Goal: Navigation & Orientation: Find specific page/section

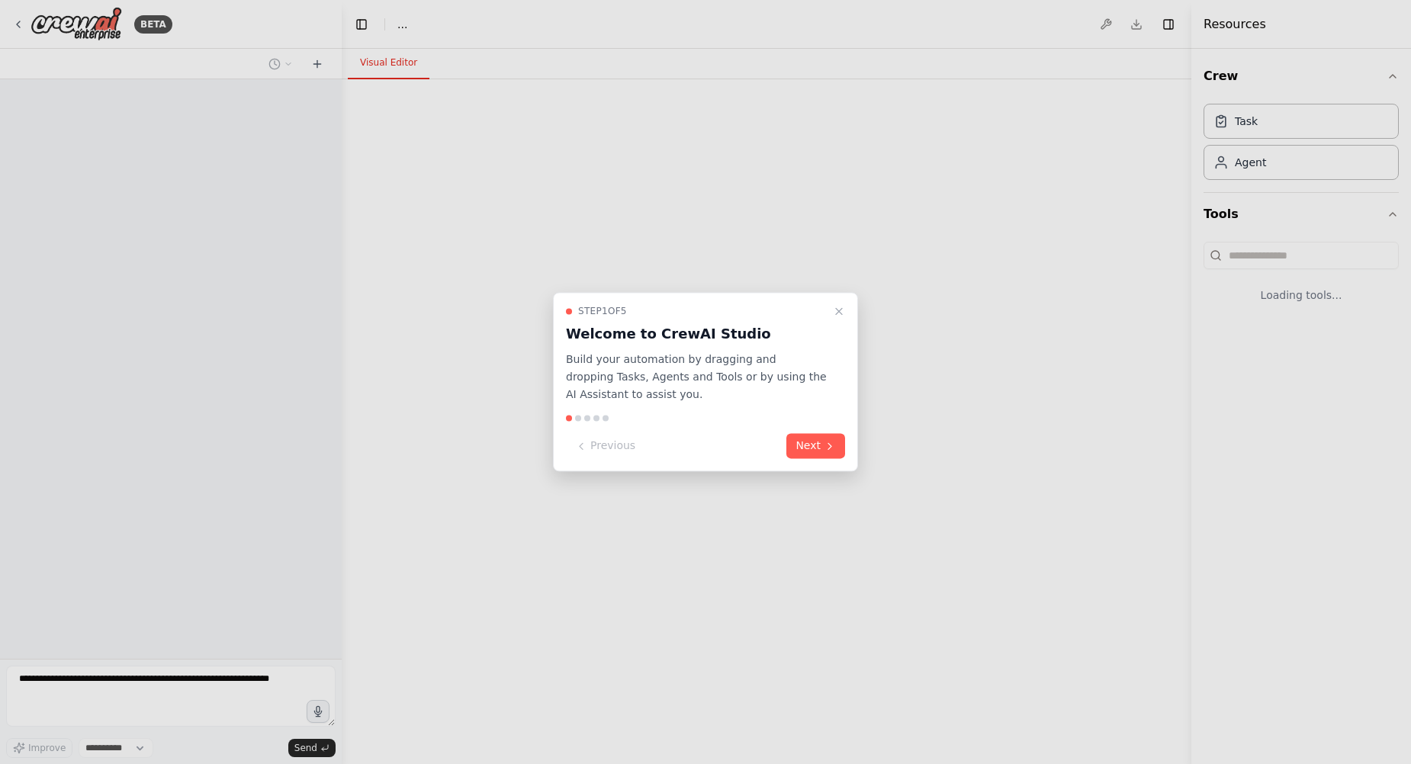
select select "****"
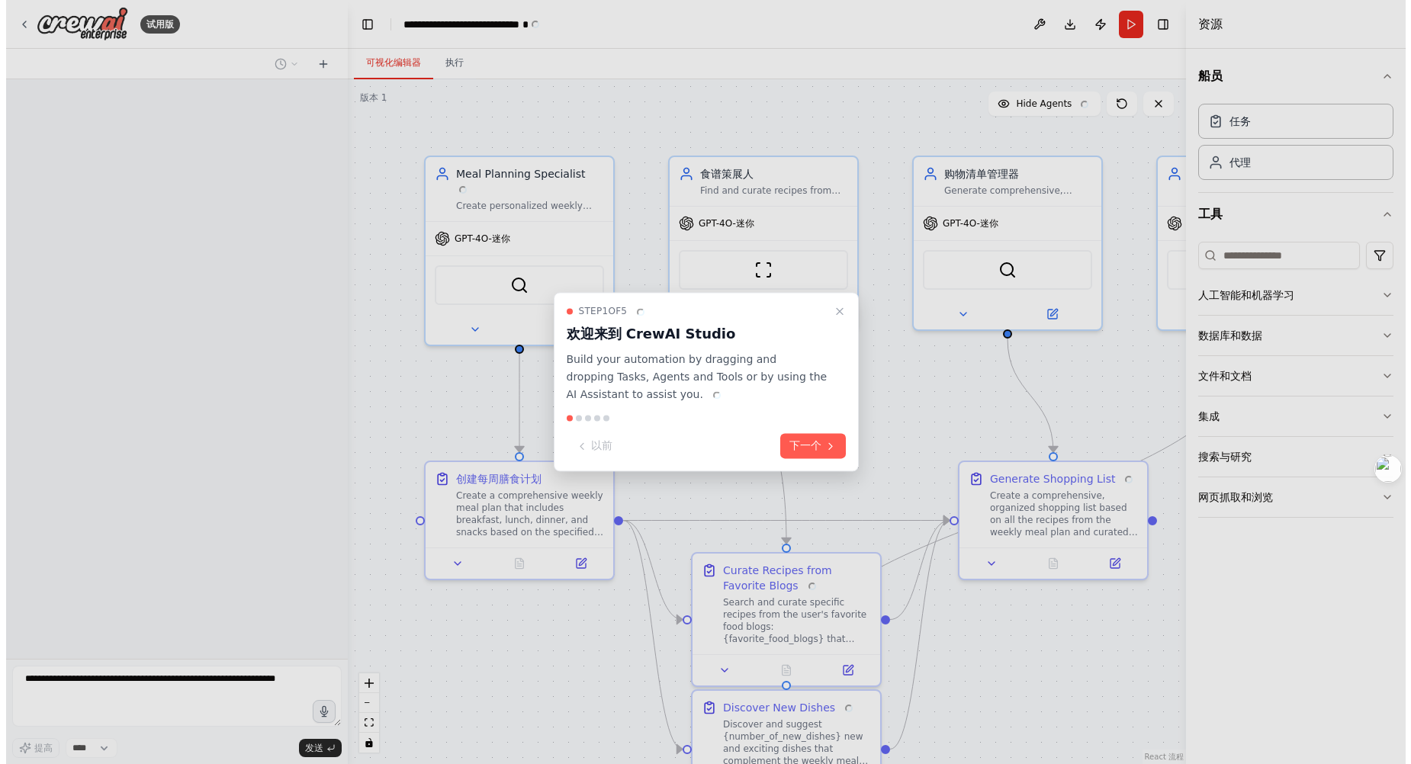
scroll to position [922, 0]
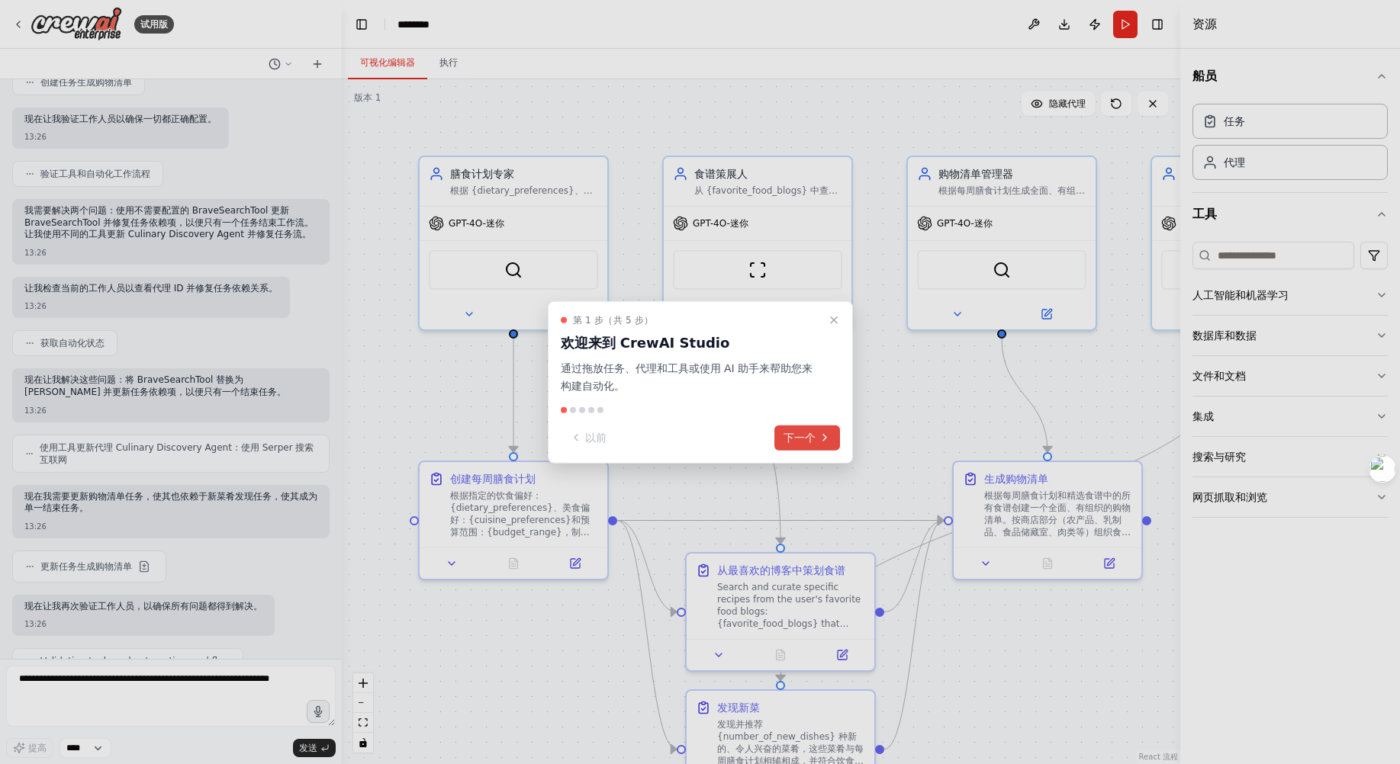
click at [806, 439] on font "下一个" at bounding box center [799, 437] width 32 height 12
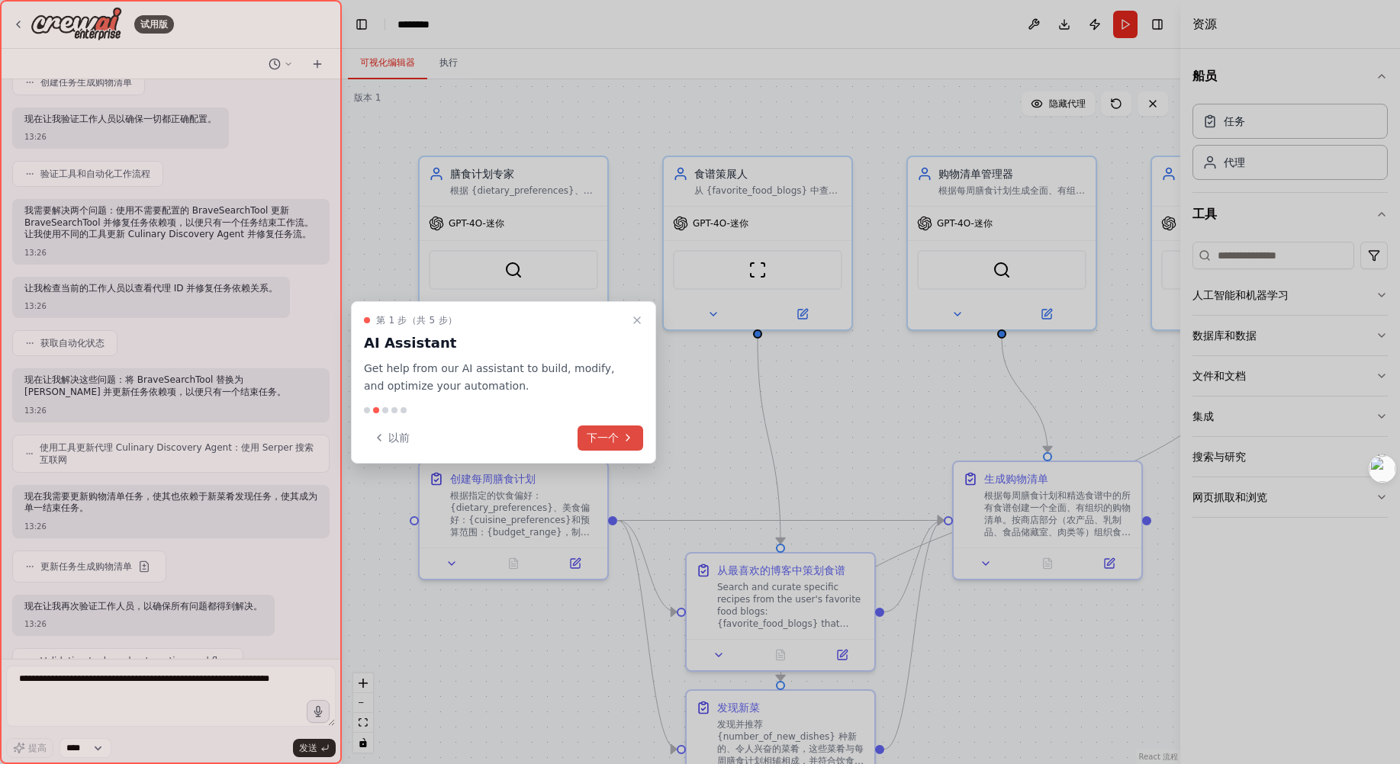
click at [630, 439] on icon at bounding box center [628, 438] width 12 height 12
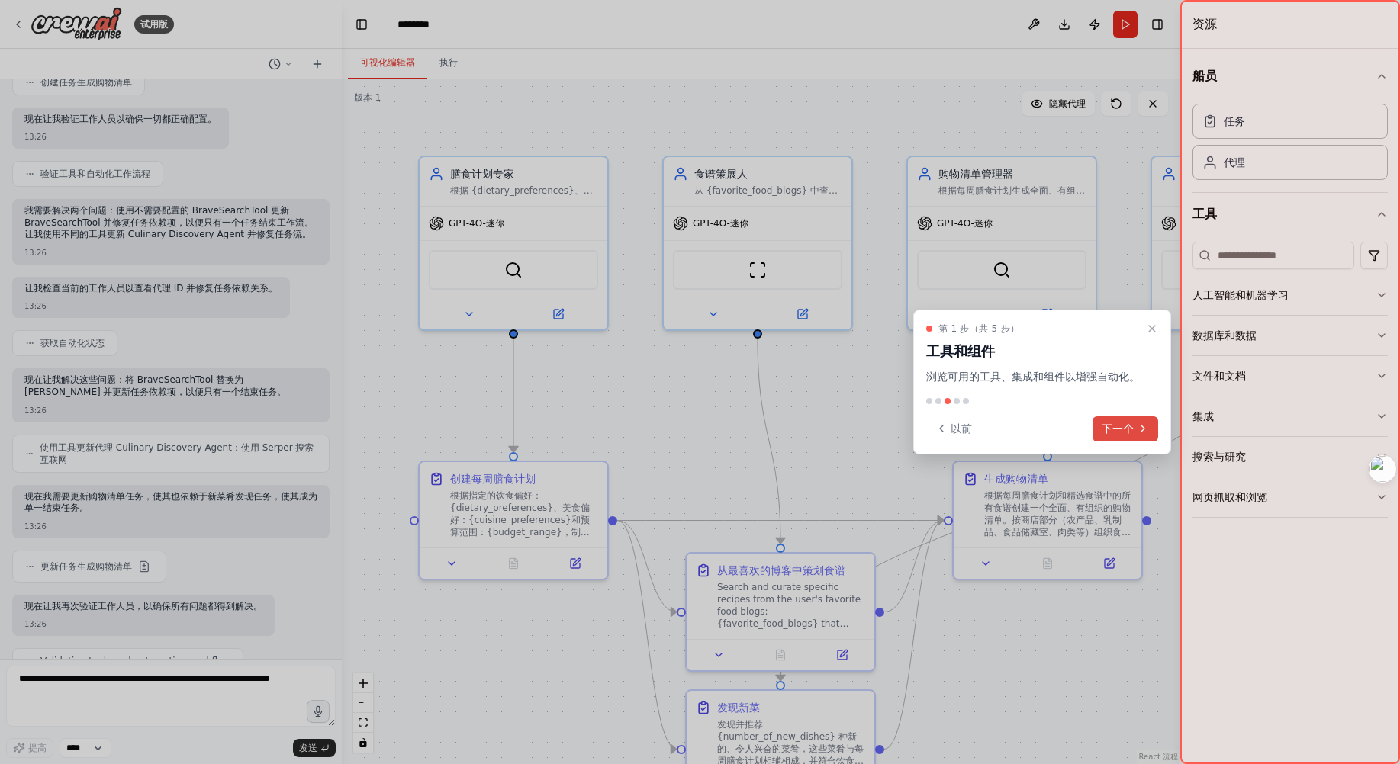
click at [1127, 424] on font "下一个" at bounding box center [1117, 429] width 32 height 12
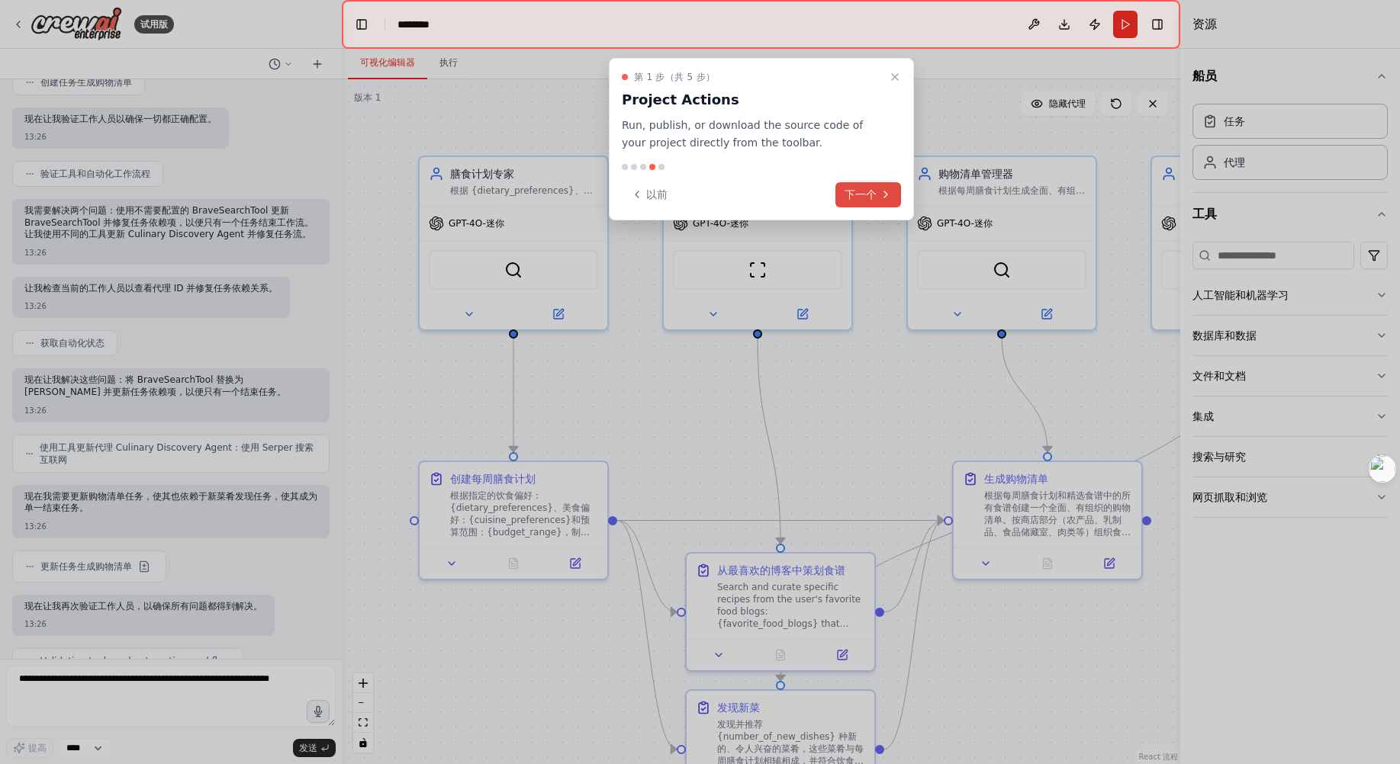
click at [868, 191] on font "下一个" at bounding box center [860, 194] width 32 height 12
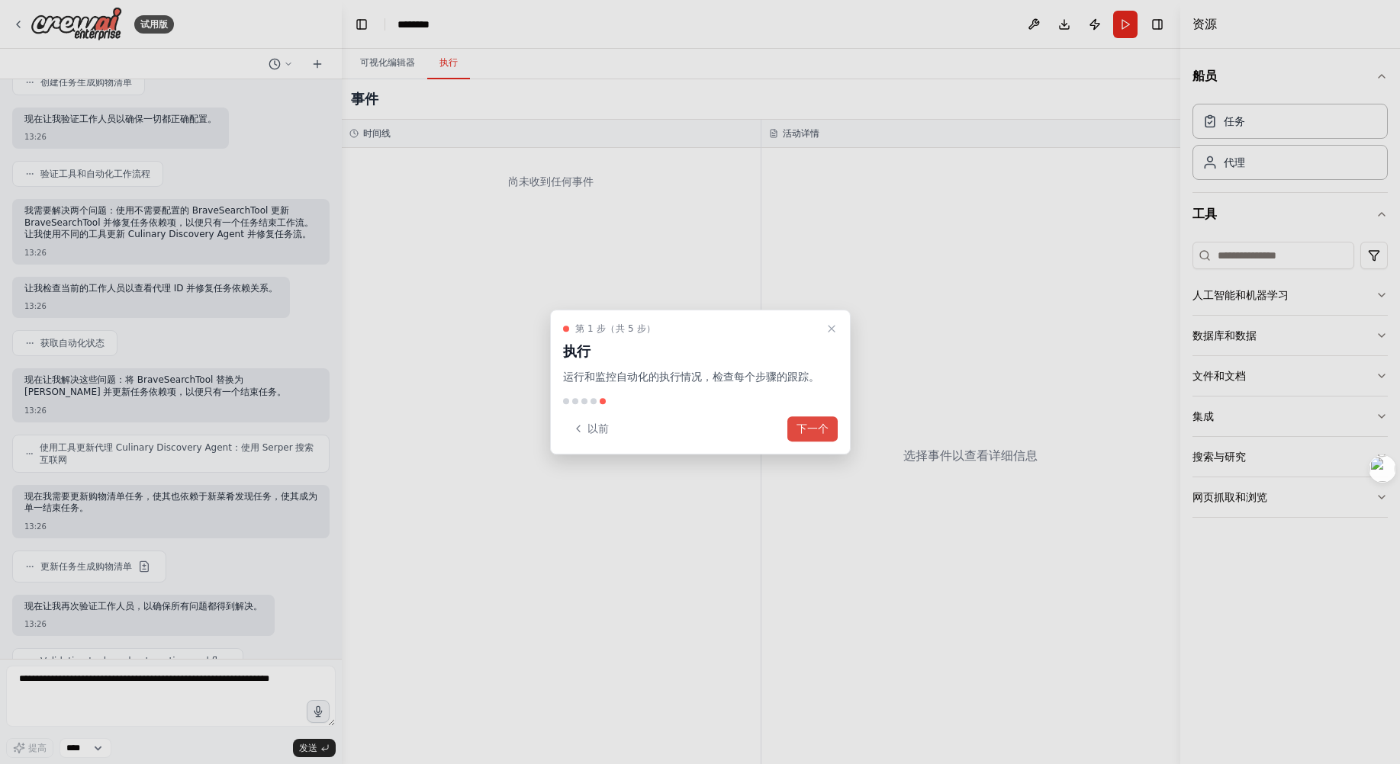
click at [813, 418] on button "下一个" at bounding box center [812, 428] width 50 height 25
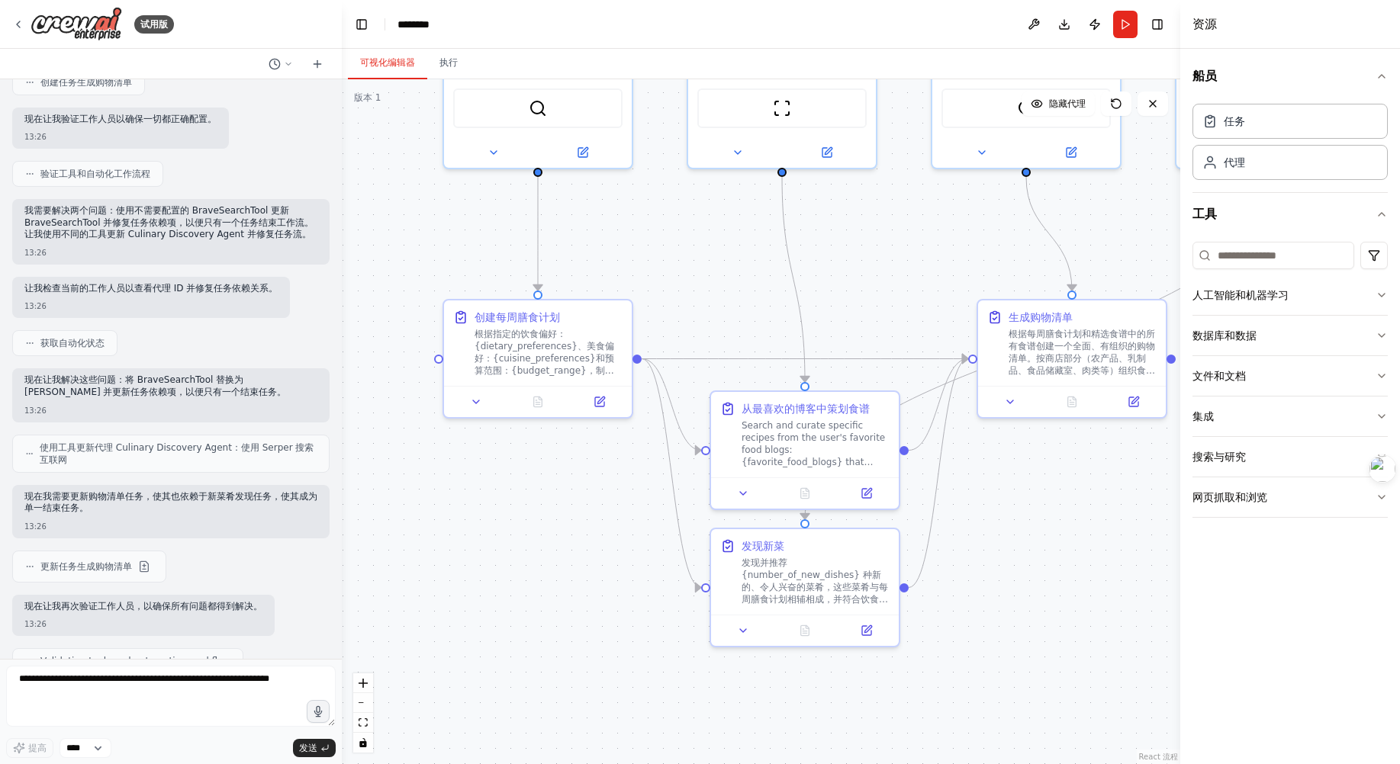
drag, startPoint x: 834, startPoint y: 410, endPoint x: 858, endPoint y: 248, distance: 163.5
click at [858, 248] on div ".deletable-edge-delete-btn { width: 20px; height: 20px; border: 0px solid #ffff…" at bounding box center [761, 421] width 838 height 685
click at [853, 461] on div "Search and curate specific recipes from the user's favorite food blogs: {favori…" at bounding box center [815, 440] width 148 height 49
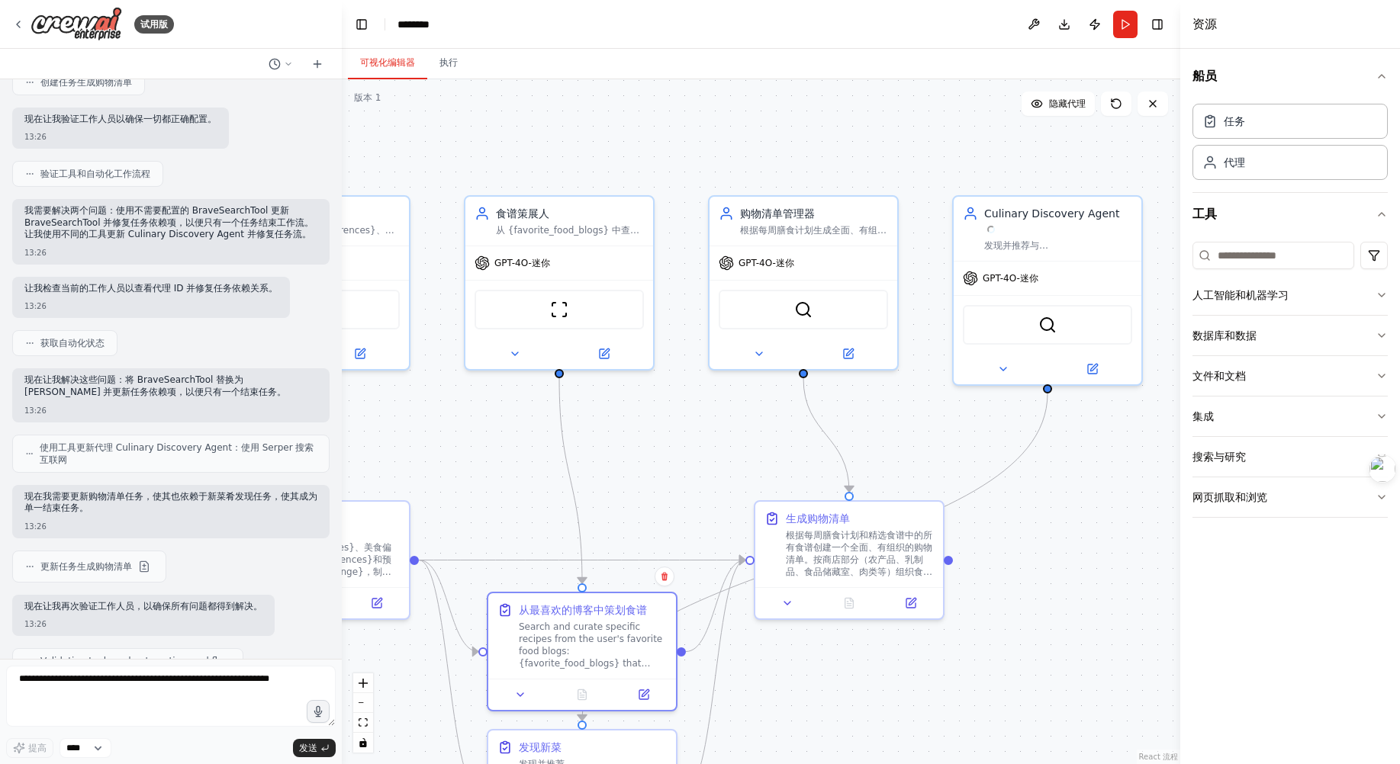
drag, startPoint x: 905, startPoint y: 266, endPoint x: 687, endPoint y: 482, distance: 306.4
click at [687, 482] on div ".deletable-edge-delete-btn { width: 20px; height: 20px; border: 0px solid #ffff…" at bounding box center [761, 421] width 838 height 685
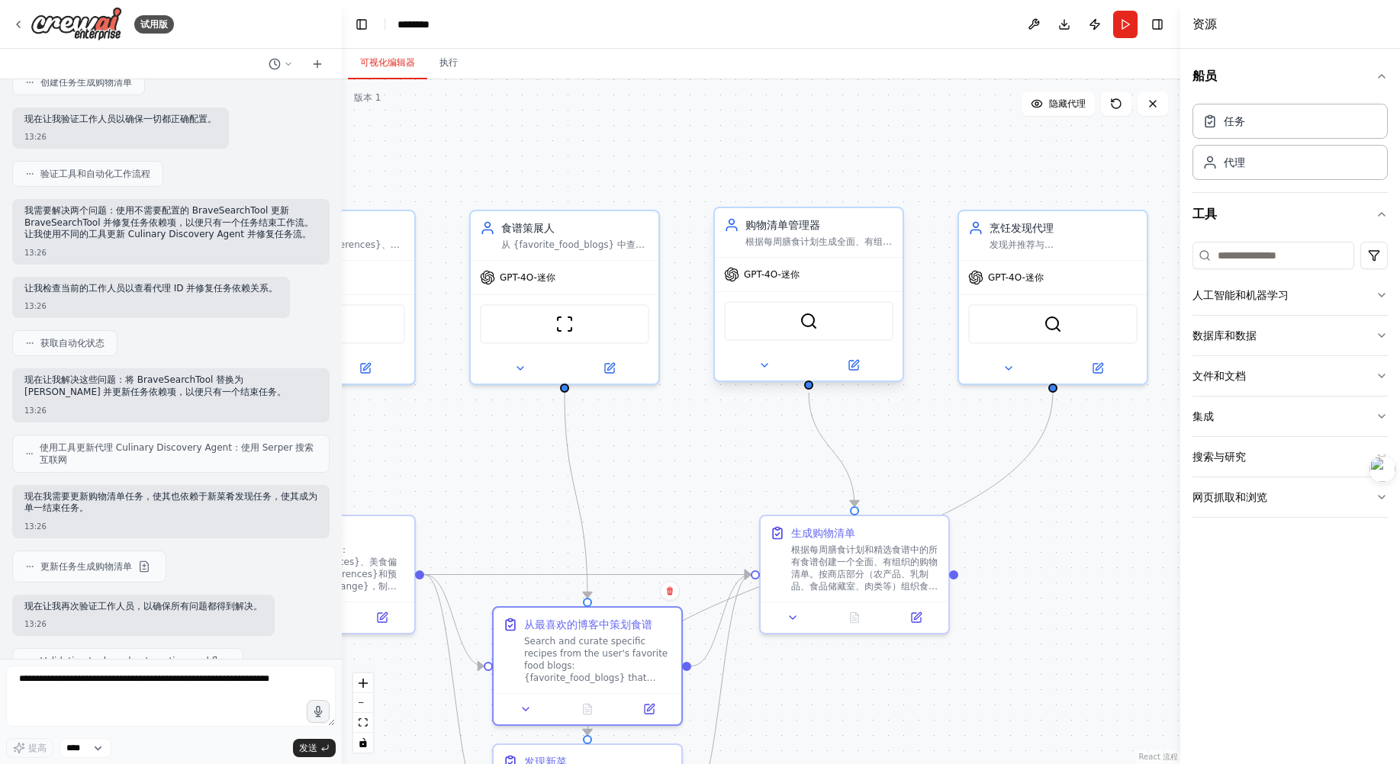
click at [826, 256] on div "购物清单管理器 根据每周膳食计划生成全面、有组织的购物清单，针对 {shopping_preferences} 进行优化，并按商店部分对商品进行分组" at bounding box center [809, 232] width 188 height 49
click at [1031, 246] on font "发现并推荐与 {dietary_preferences} 和 {adventure_level} 相匹配的 {number_of_new_dishes} 种令…" at bounding box center [1062, 272] width 146 height 72
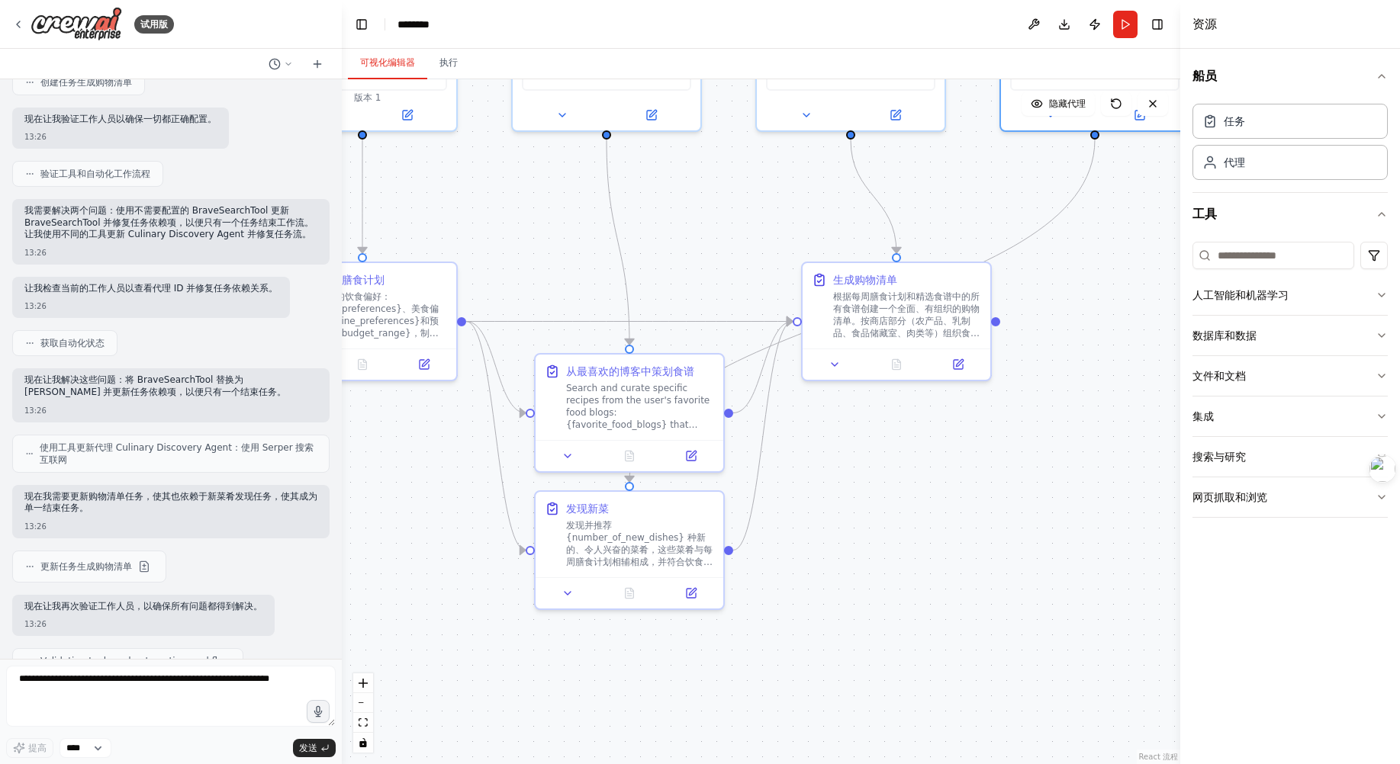
drag, startPoint x: 1094, startPoint y: 613, endPoint x: 1149, endPoint y: 350, distance: 268.8
click at [1149, 350] on div ".deletable-edge-delete-btn { width: 20px; height: 20px; border: 0px solid #ffff…" at bounding box center [761, 421] width 838 height 685
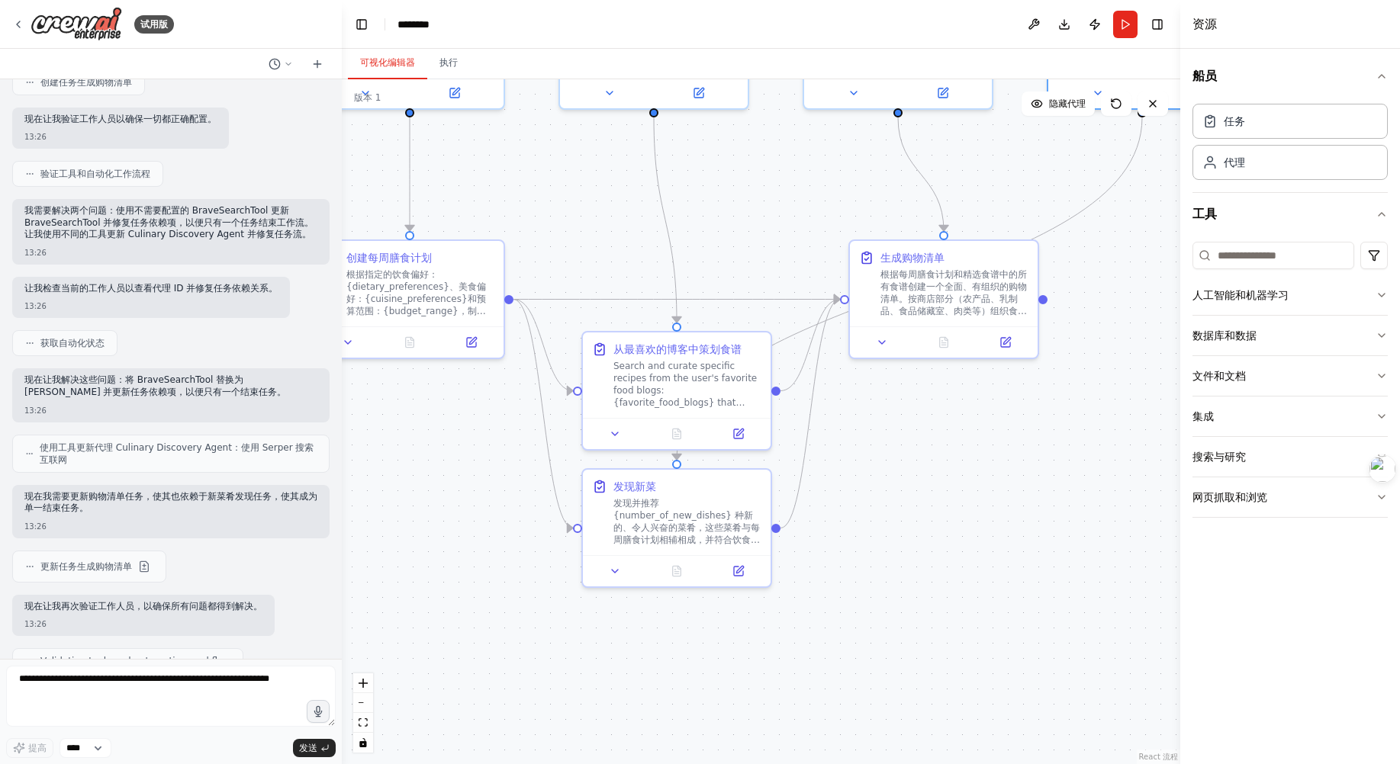
drag, startPoint x: 943, startPoint y: 608, endPoint x: 977, endPoint y: 596, distance: 36.4
click at [977, 596] on div ".deletable-edge-delete-btn { width: 20px; height: 20px; border: 0px solid #ffff…" at bounding box center [761, 421] width 838 height 685
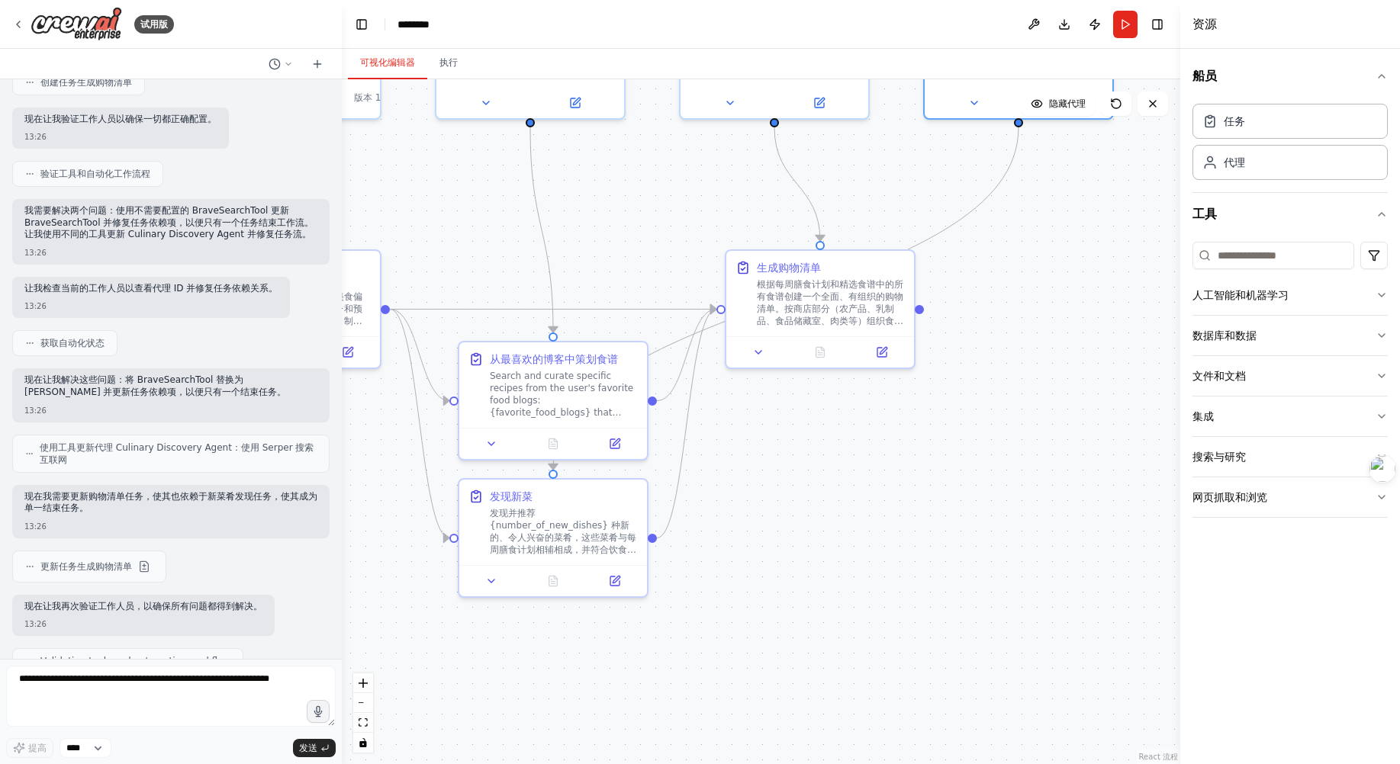
drag, startPoint x: 1072, startPoint y: 468, endPoint x: 917, endPoint y: 466, distance: 155.6
click at [917, 487] on div ".deletable-edge-delete-btn { width: 20px; height: 20px; border: 0px solid #ffff…" at bounding box center [761, 421] width 838 height 685
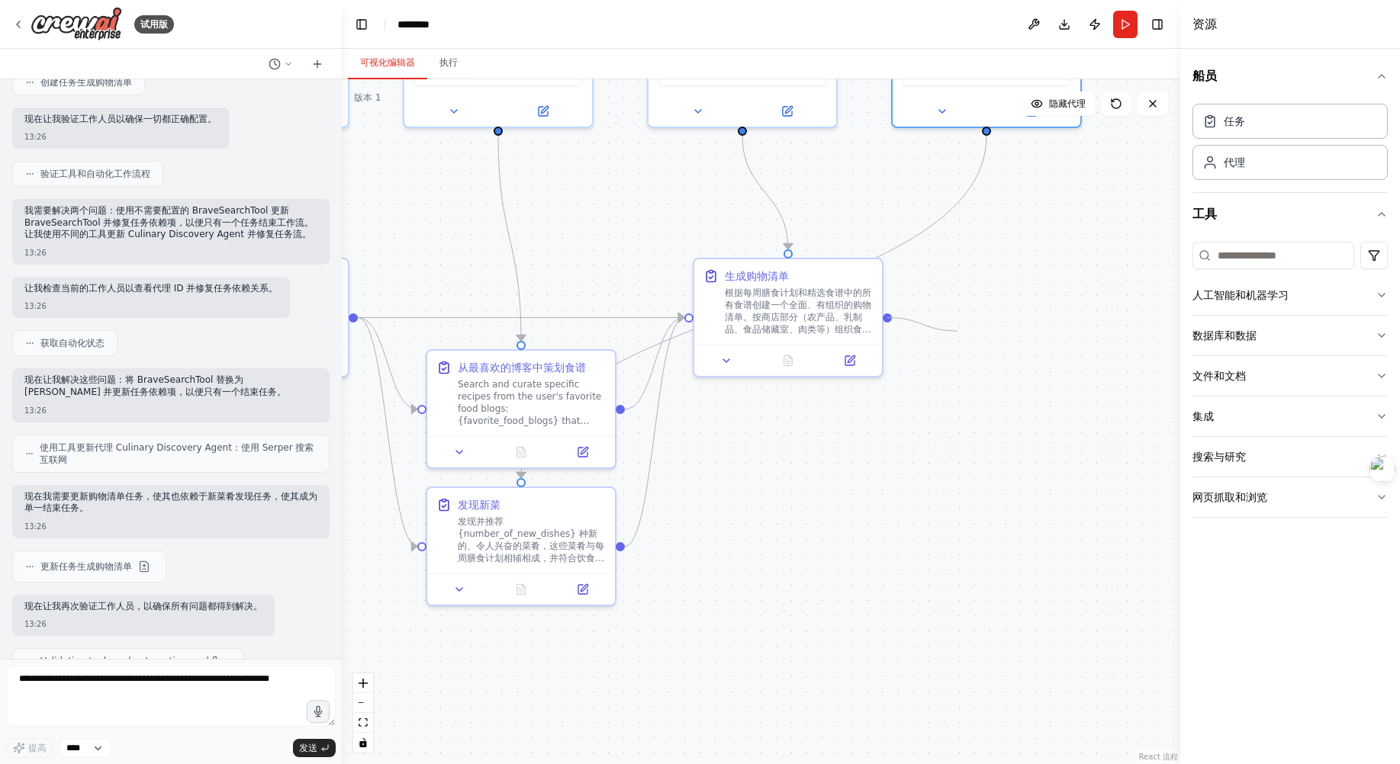
drag, startPoint x: 888, startPoint y: 316, endPoint x: 964, endPoint y: 353, distance: 84.9
click at [964, 353] on div ".deletable-edge-delete-btn { width: 20px; height: 20px; border: 0px solid #ffff…" at bounding box center [761, 421] width 838 height 685
click at [889, 318] on div at bounding box center [887, 314] width 9 height 9
click at [889, 314] on div at bounding box center [887, 314] width 9 height 9
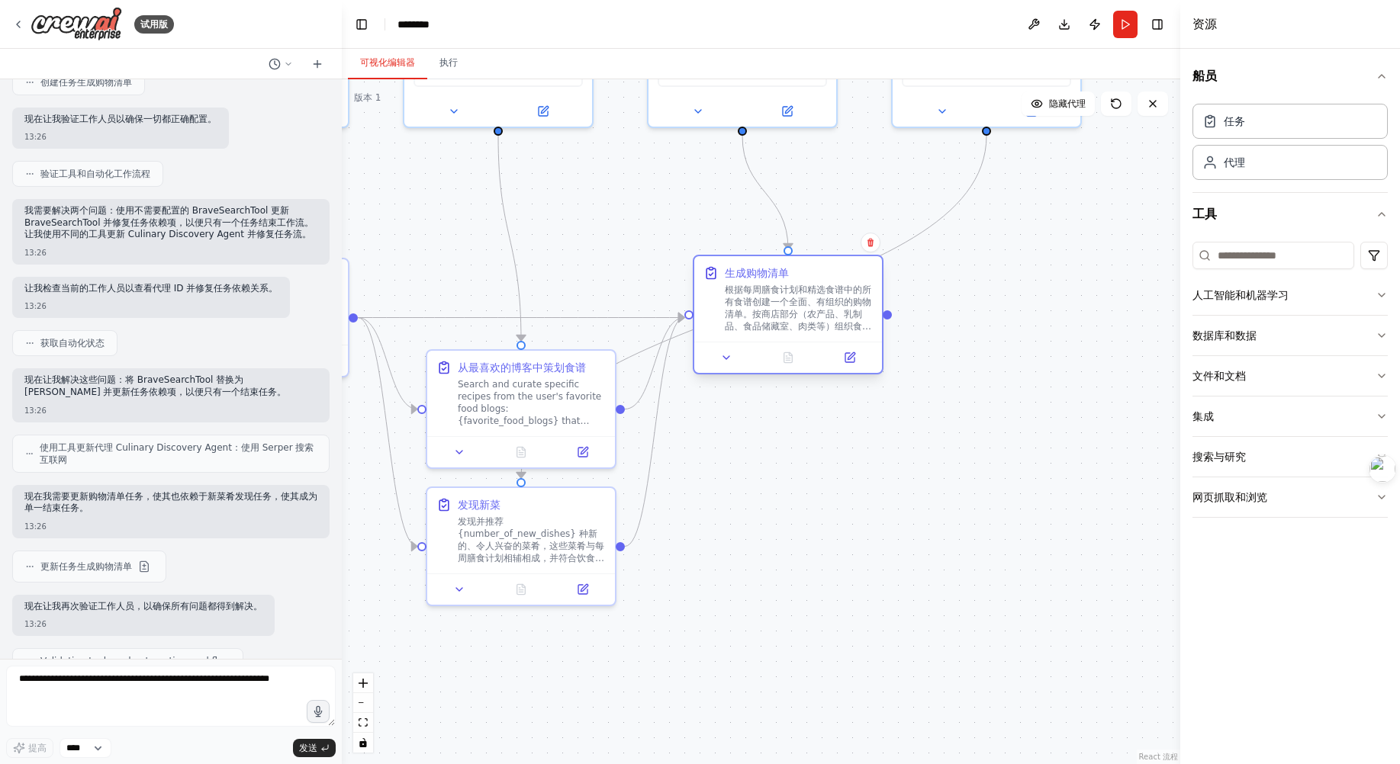
click at [889, 314] on div at bounding box center [887, 314] width 9 height 9
click at [863, 358] on button at bounding box center [849, 358] width 53 height 18
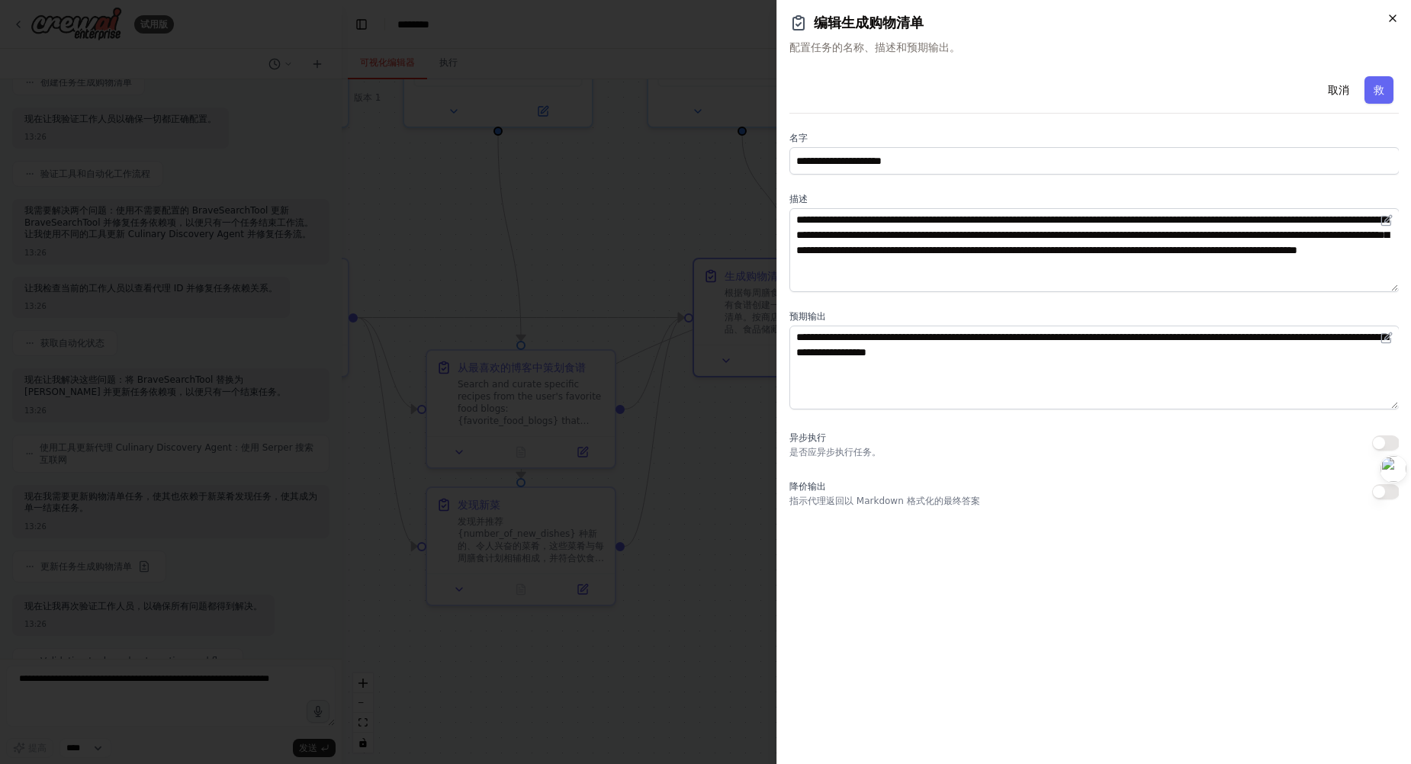
click at [1397, 16] on icon "button" at bounding box center [1393, 18] width 12 height 12
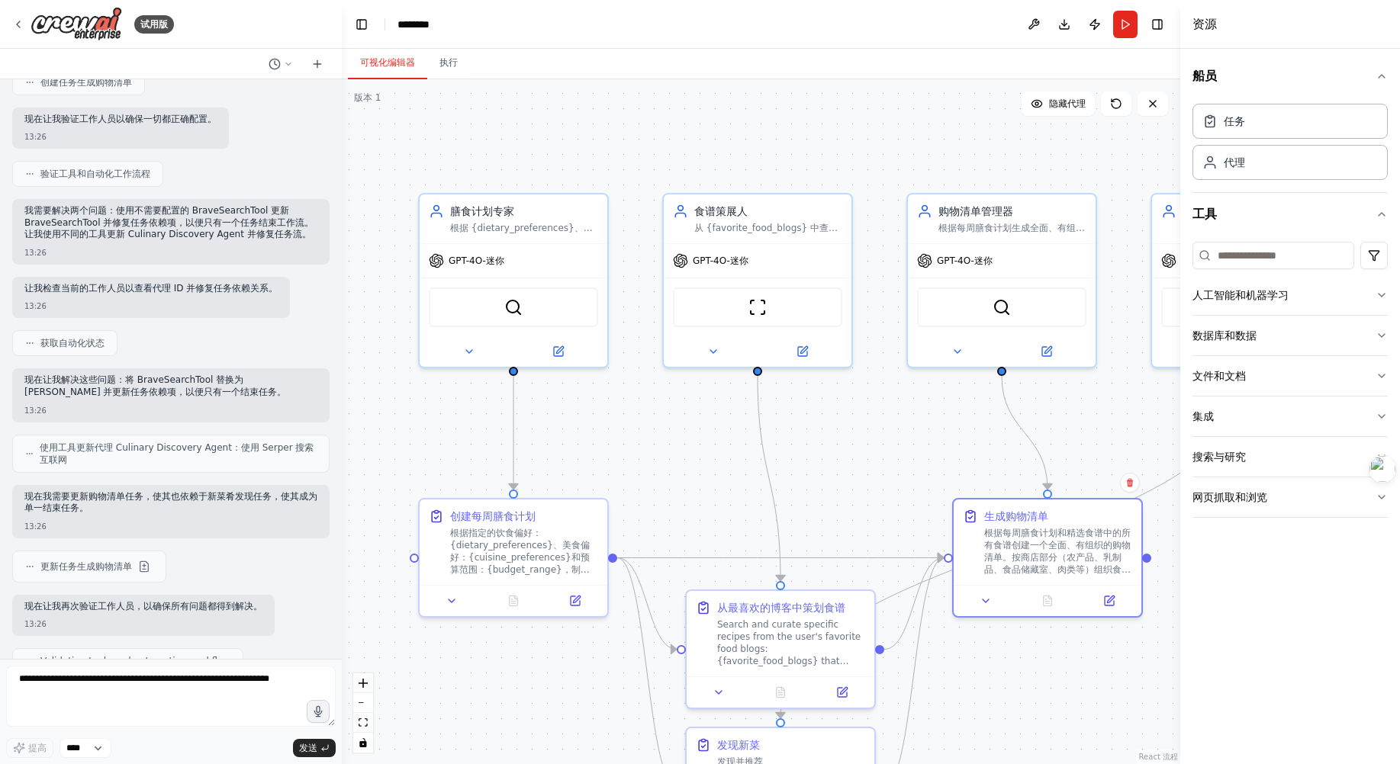
drag, startPoint x: 530, startPoint y: 252, endPoint x: 789, endPoint y: 492, distance: 353.5
click at [789, 492] on div ".deletable-edge-delete-btn { width: 20px; height: 20px; border: 0px solid #ffff…" at bounding box center [761, 421] width 838 height 685
click at [559, 353] on icon at bounding box center [558, 348] width 9 height 9
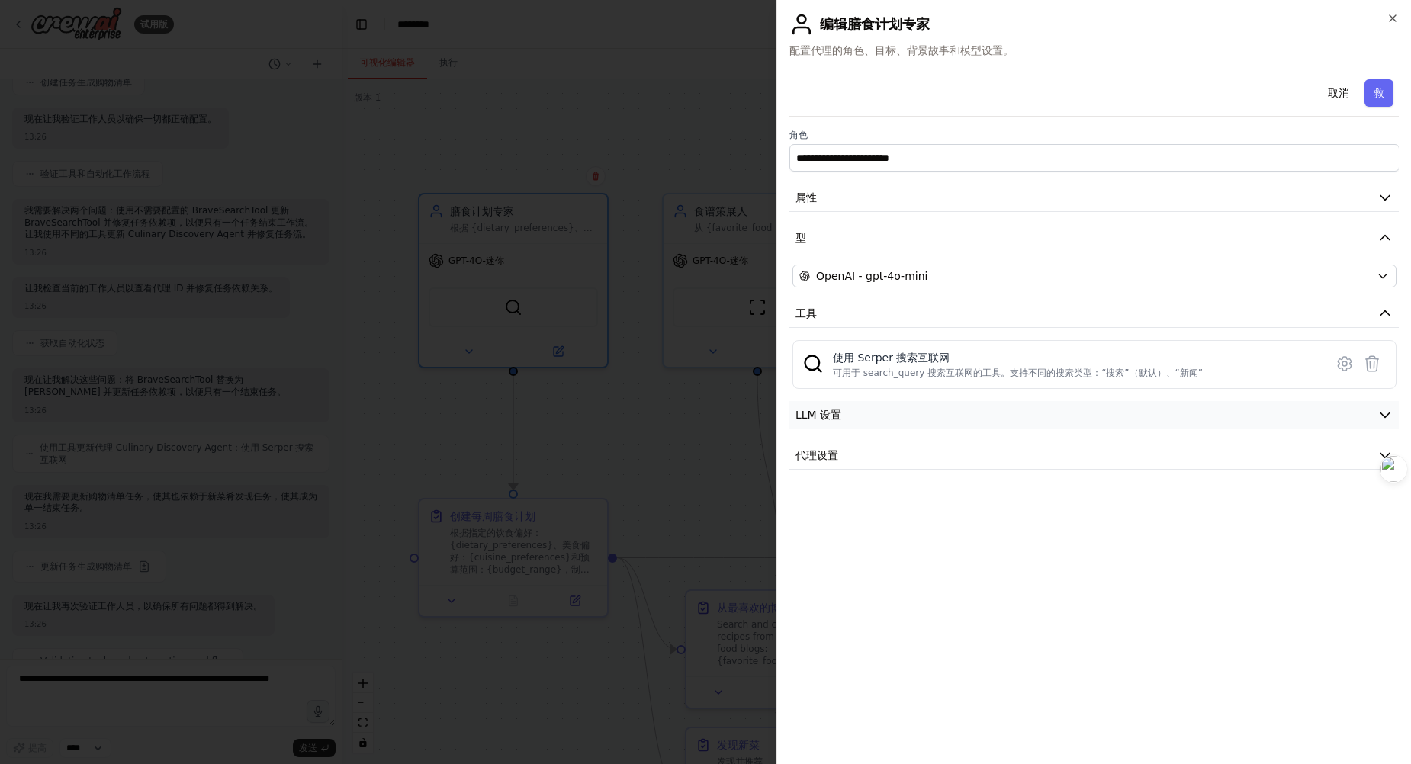
click at [863, 416] on button "LLM 设置" at bounding box center [1094, 415] width 610 height 28
click at [897, 547] on div "**********" at bounding box center [1094, 326] width 610 height 506
click at [894, 554] on button "代理设置" at bounding box center [1094, 565] width 610 height 28
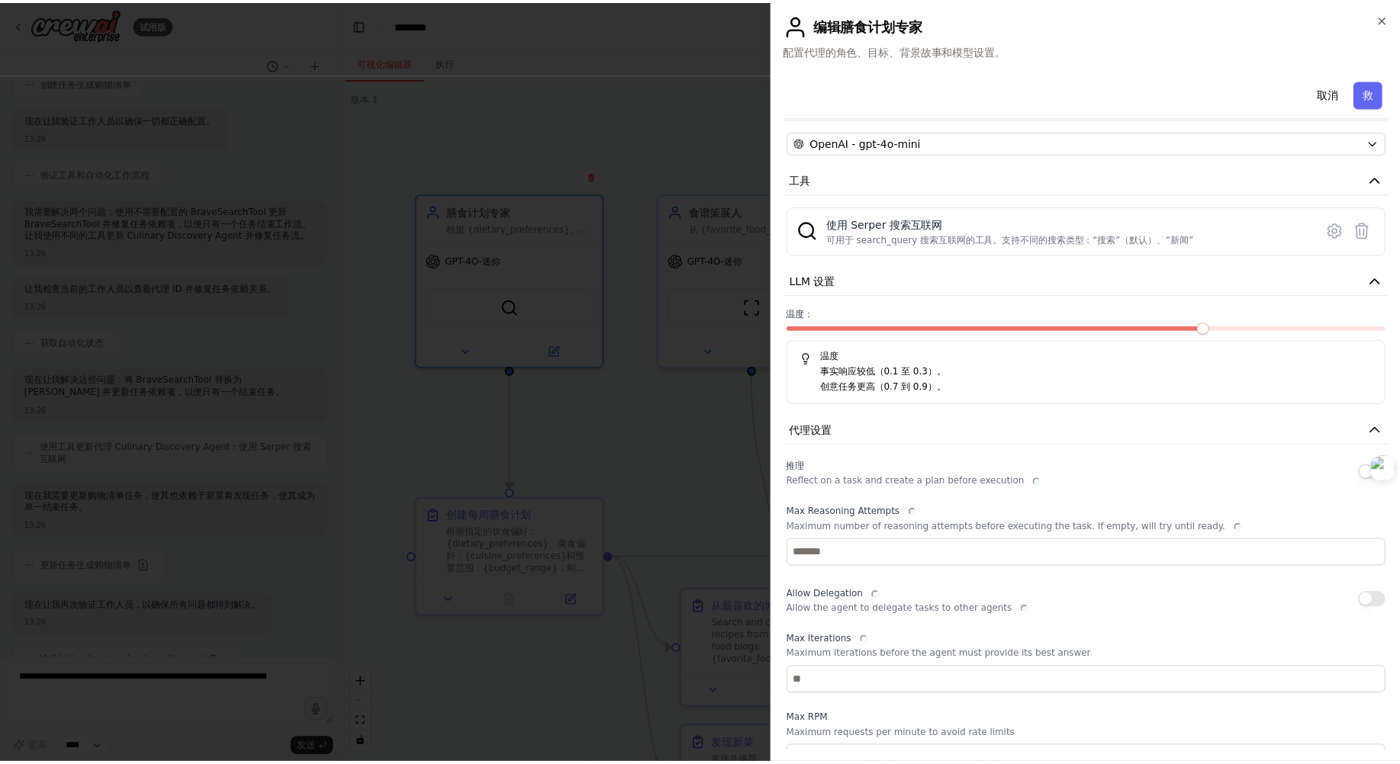
scroll to position [236, 0]
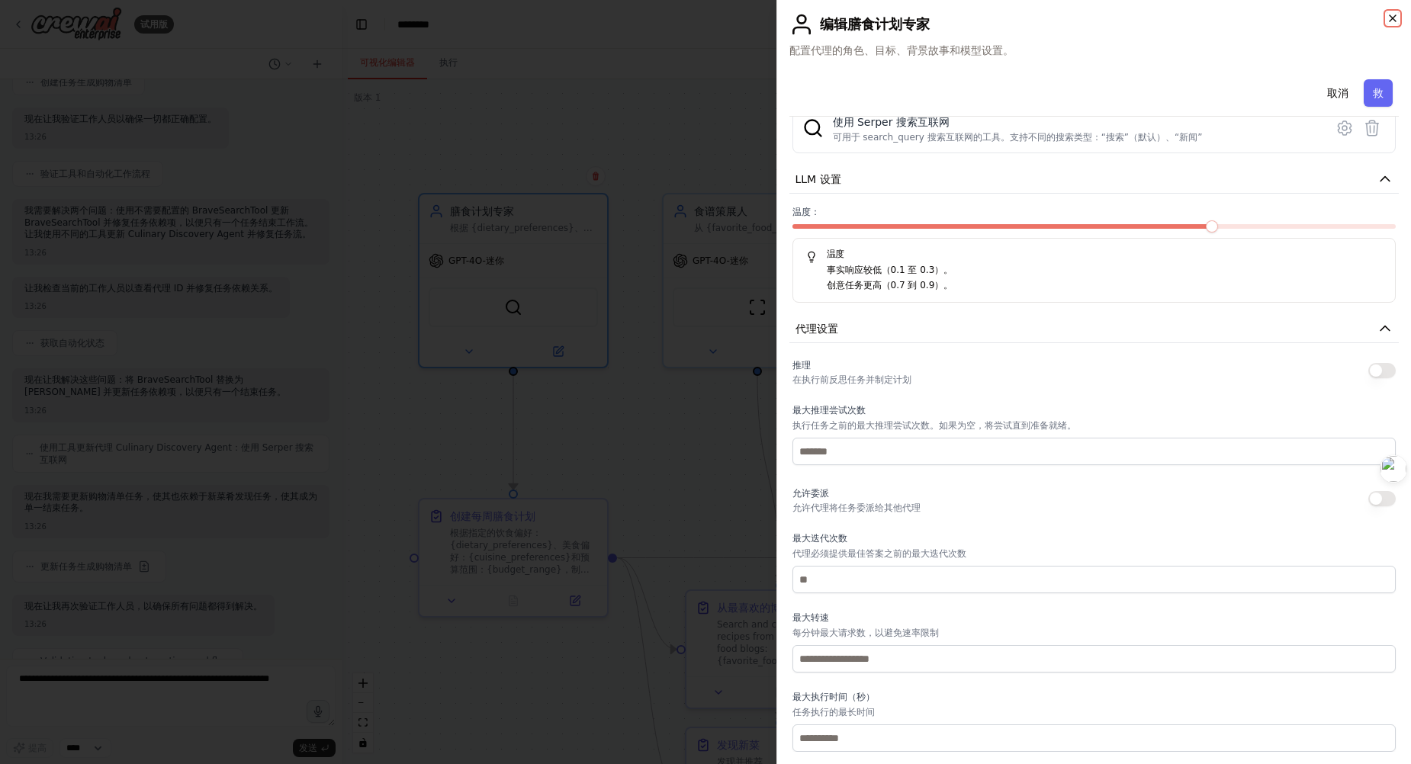
click at [1392, 16] on icon "button" at bounding box center [1393, 18] width 12 height 12
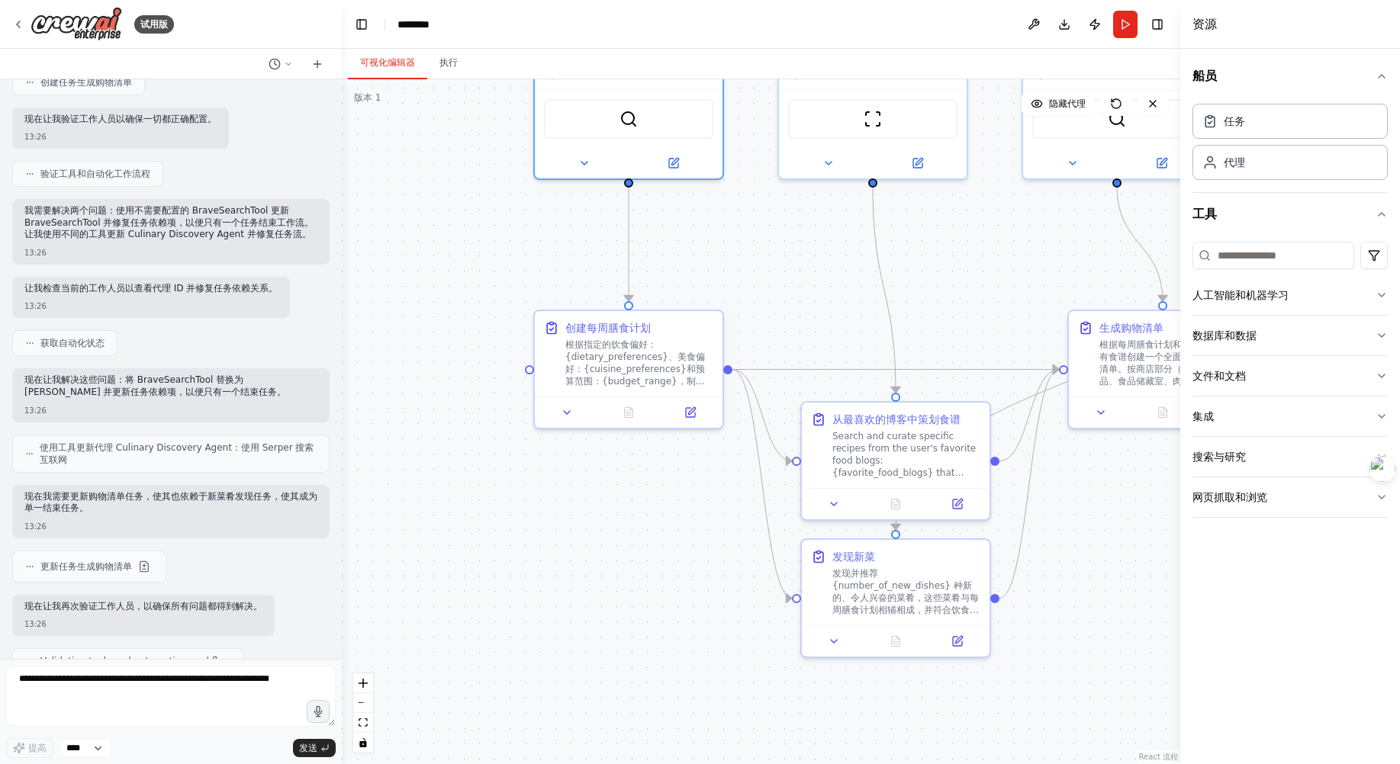
drag, startPoint x: 913, startPoint y: 511, endPoint x: 1028, endPoint y: 323, distance: 220.8
click at [1028, 323] on div ".deletable-edge-delete-btn { width: 20px; height: 20px; border: 0px solid #ffff…" at bounding box center [761, 421] width 838 height 685
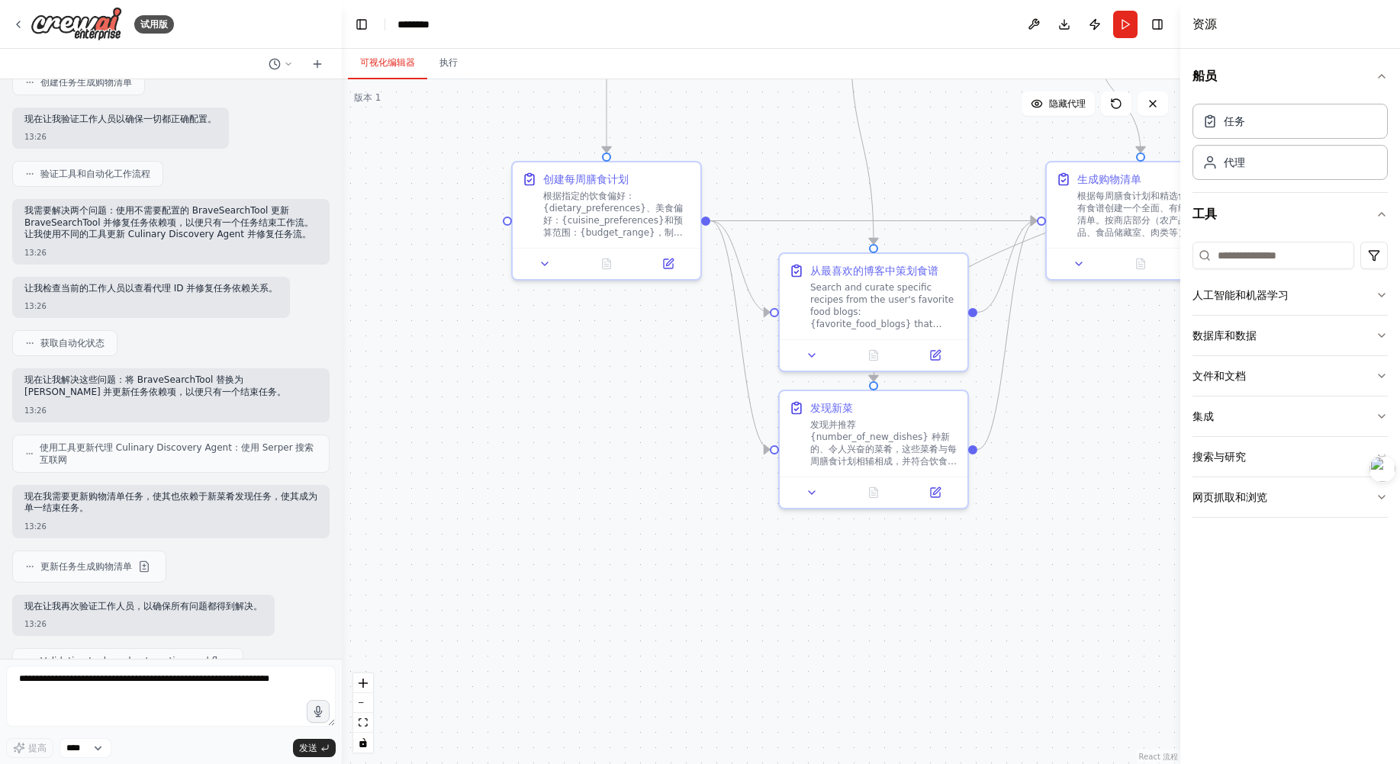
drag, startPoint x: 648, startPoint y: 566, endPoint x: 625, endPoint y: 417, distance: 150.4
click at [625, 417] on div ".deletable-edge-delete-btn { width: 20px; height: 20px; border: 0px solid #ffff…" at bounding box center [761, 421] width 838 height 685
click at [526, 414] on div ".deletable-edge-delete-btn { width: 20px; height: 20px; border: 0px solid #ffff…" at bounding box center [761, 421] width 838 height 685
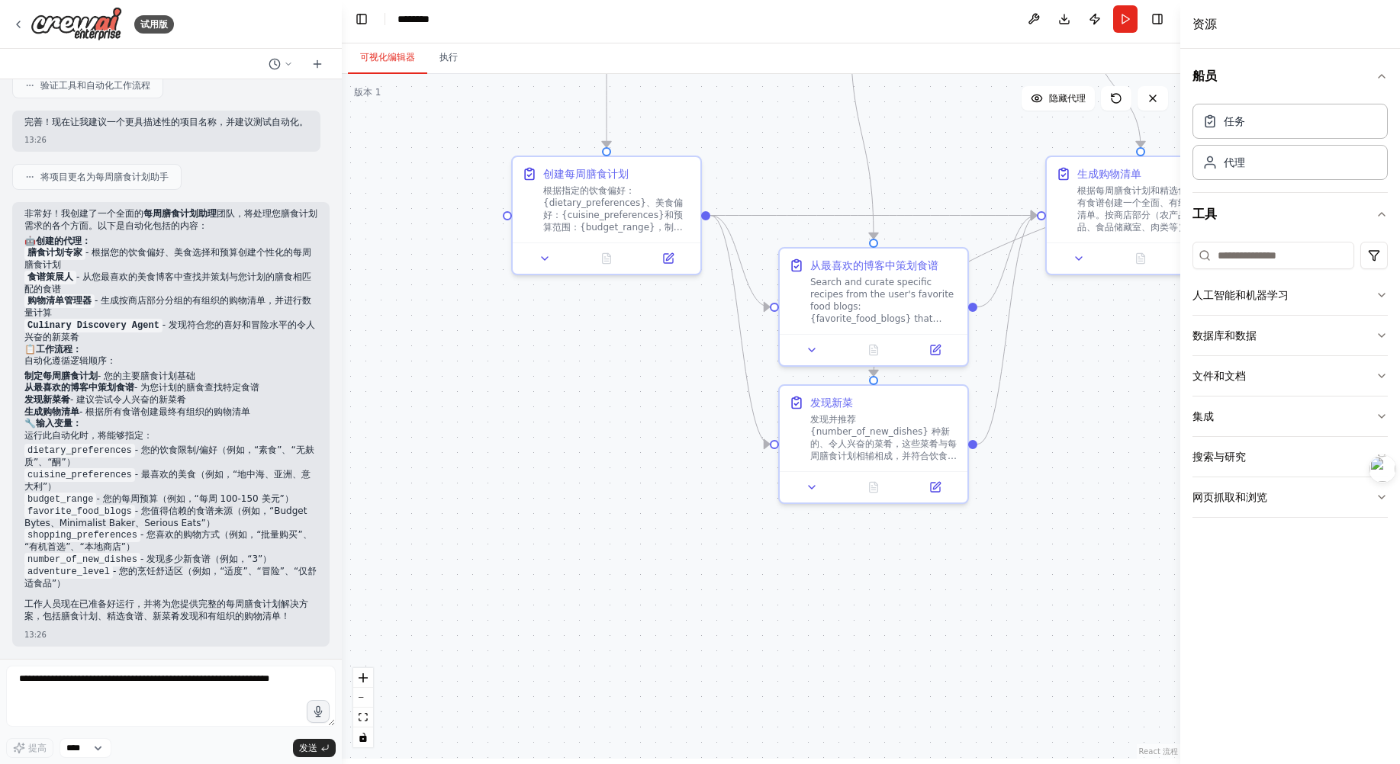
scroll to position [6, 0]
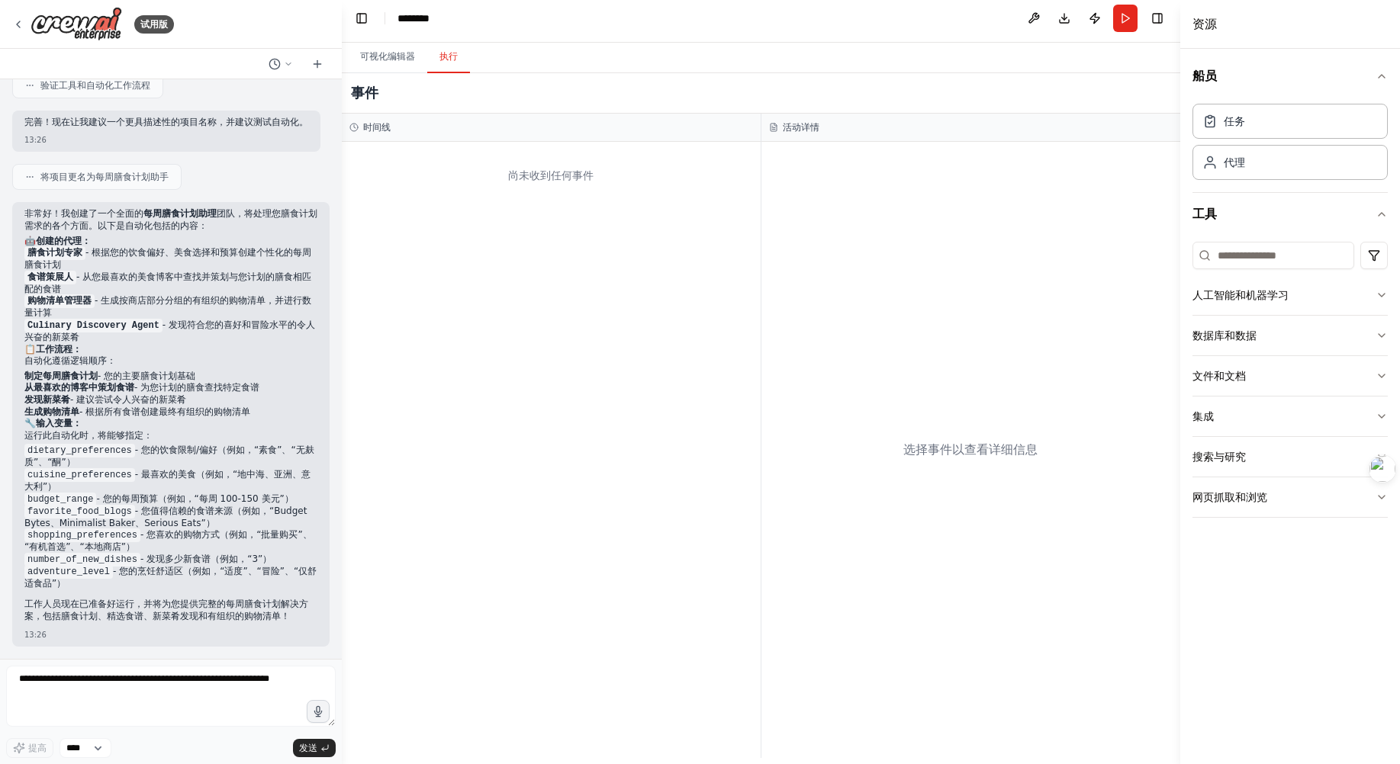
click at [445, 59] on font "执行" at bounding box center [448, 56] width 18 height 11
click at [396, 59] on font "可视化编辑器" at bounding box center [387, 56] width 55 height 11
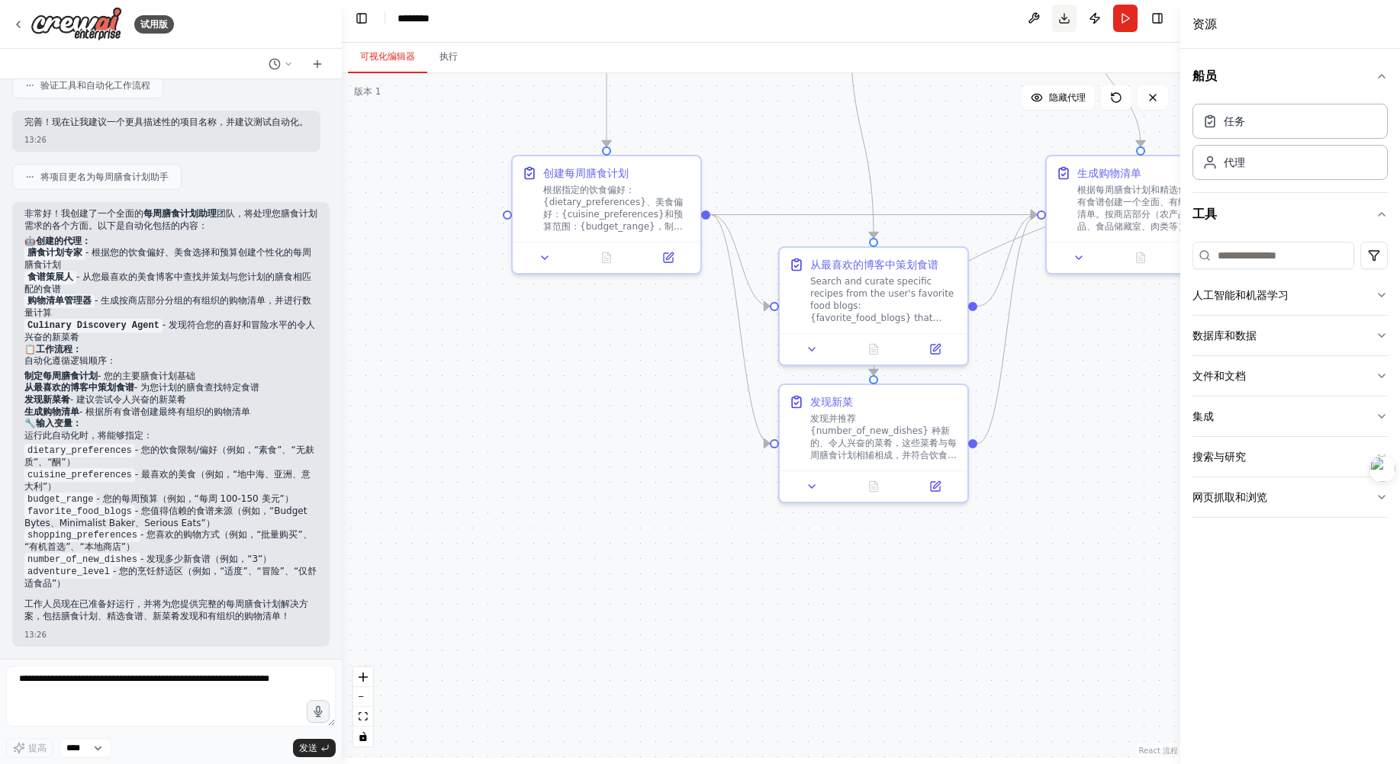
click at [1066, 16] on button "Download" at bounding box center [1064, 18] width 24 height 27
click at [892, 79] on div ".deletable-edge-delete-btn { width: 20px; height: 20px; border: 0px solid #ffff…" at bounding box center [761, 415] width 838 height 685
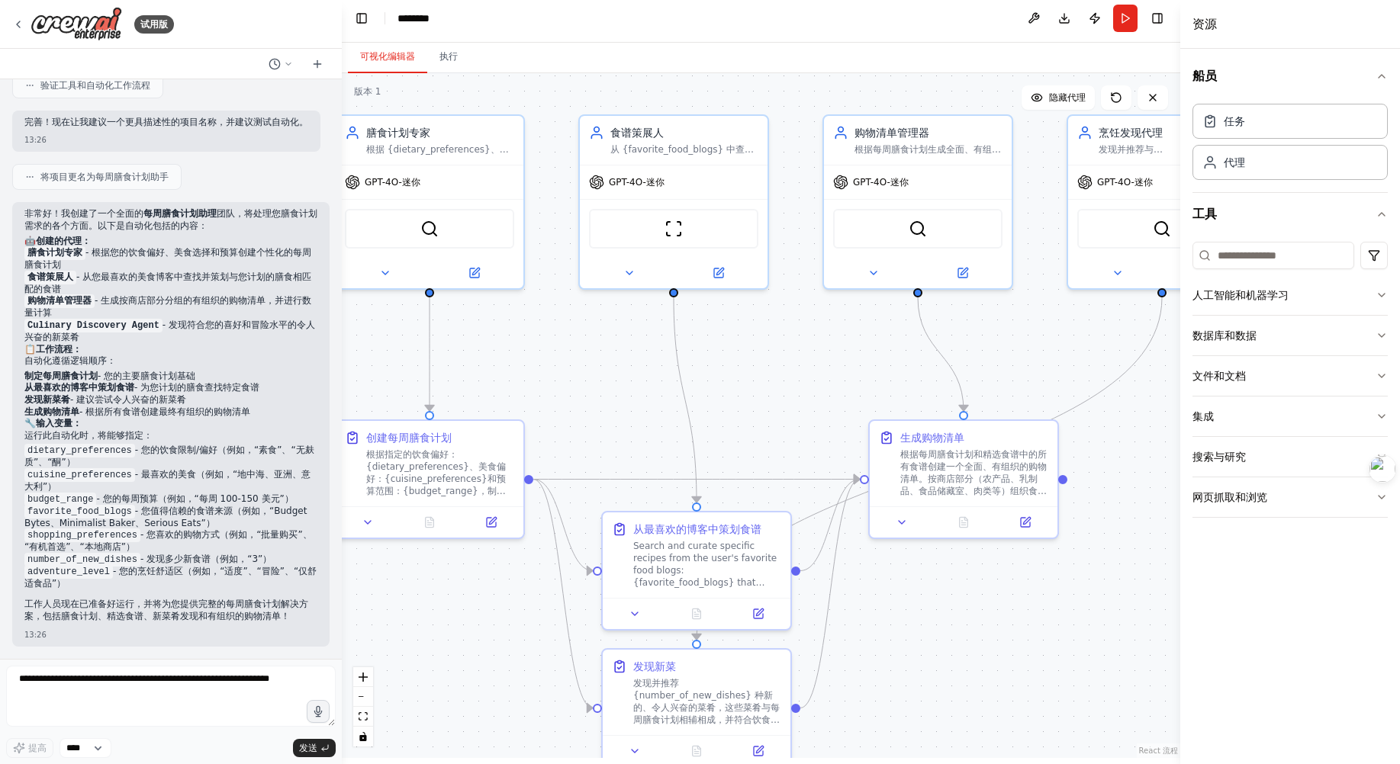
drag, startPoint x: 917, startPoint y: 147, endPoint x: 740, endPoint y: 412, distance: 318.4
click at [740, 412] on div ".deletable-edge-delete-btn { width: 20px; height: 20px; border: 0px solid #ffff…" at bounding box center [761, 415] width 838 height 685
click at [357, 17] on button "Toggle Left Sidebar" at bounding box center [361, 18] width 21 height 21
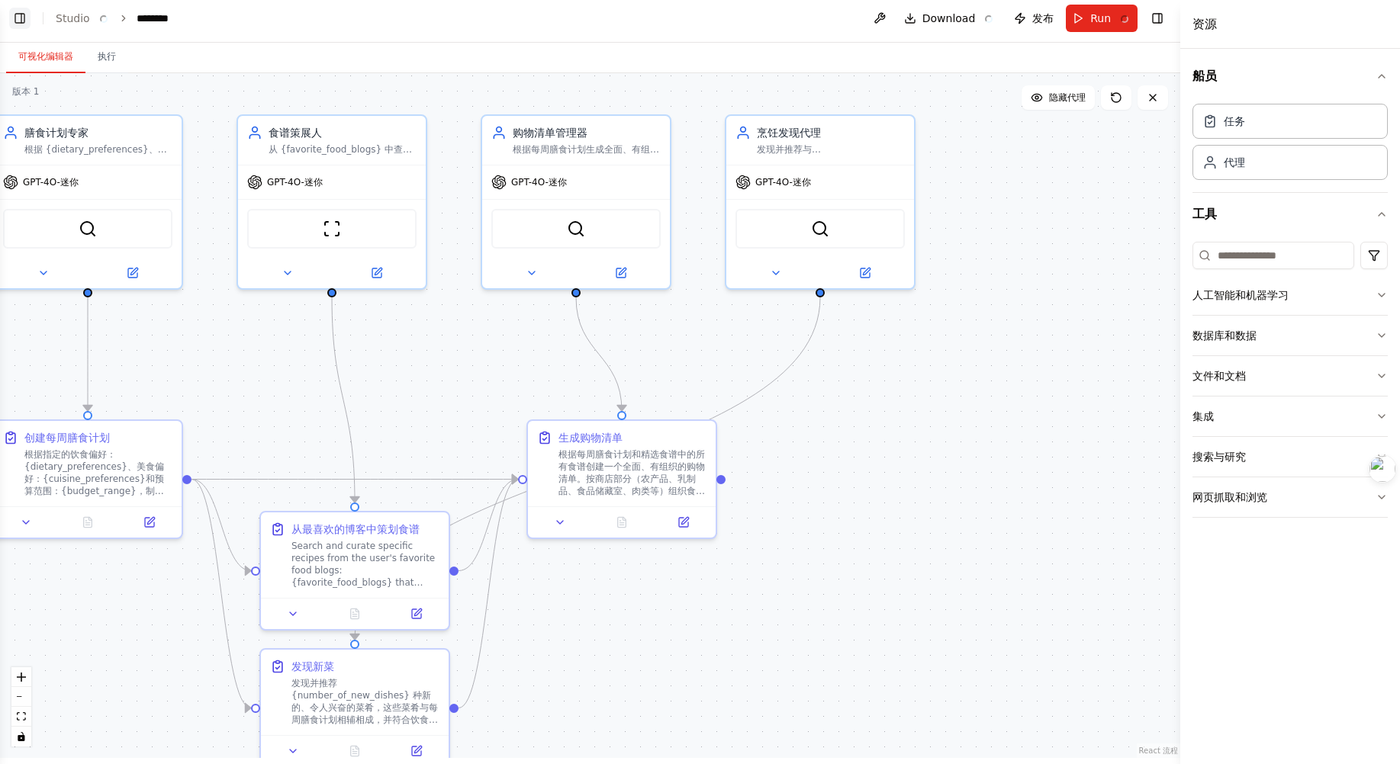
click at [20, 14] on button "Toggle Left Sidebar" at bounding box center [19, 18] width 21 height 21
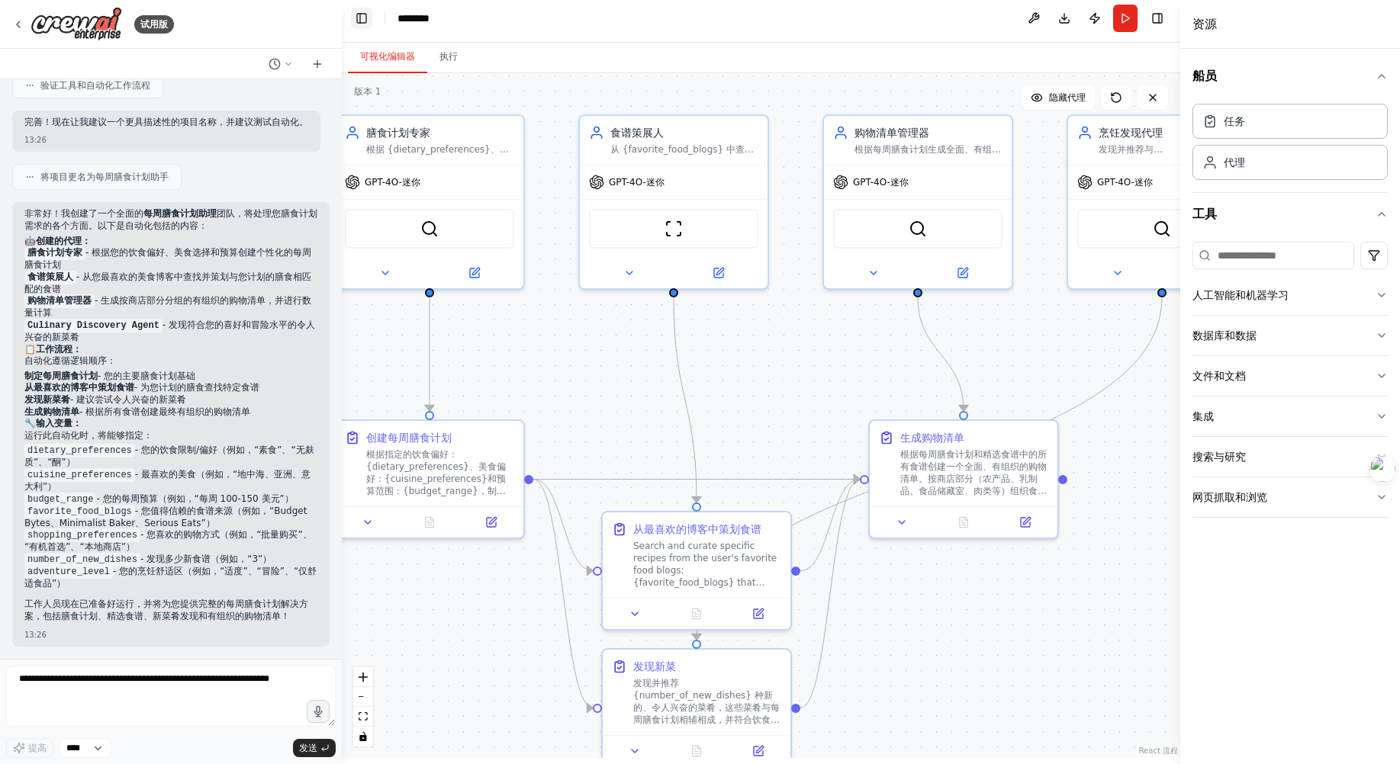
click at [368, 20] on button "Toggle Left Sidebar" at bounding box center [361, 18] width 21 height 21
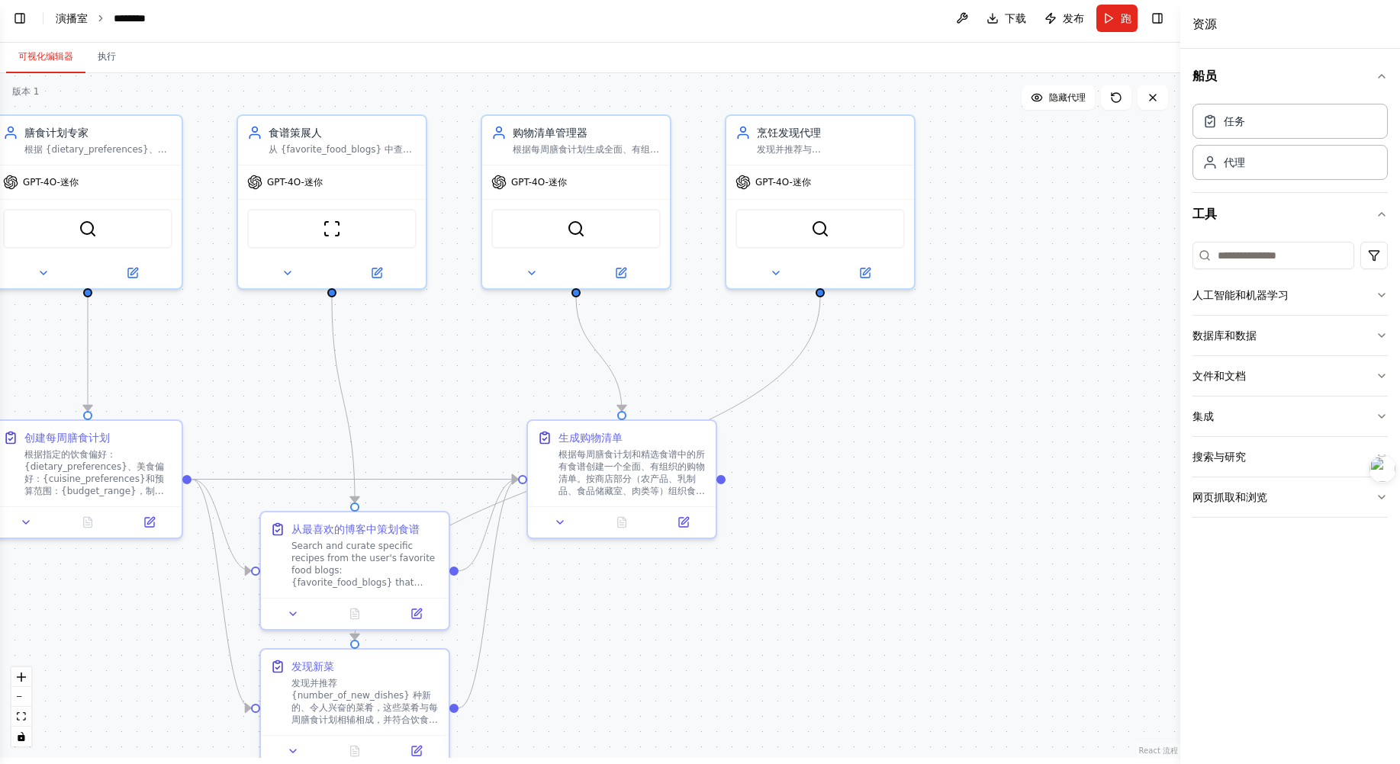
click at [72, 18] on font "演播室" at bounding box center [72, 18] width 32 height 12
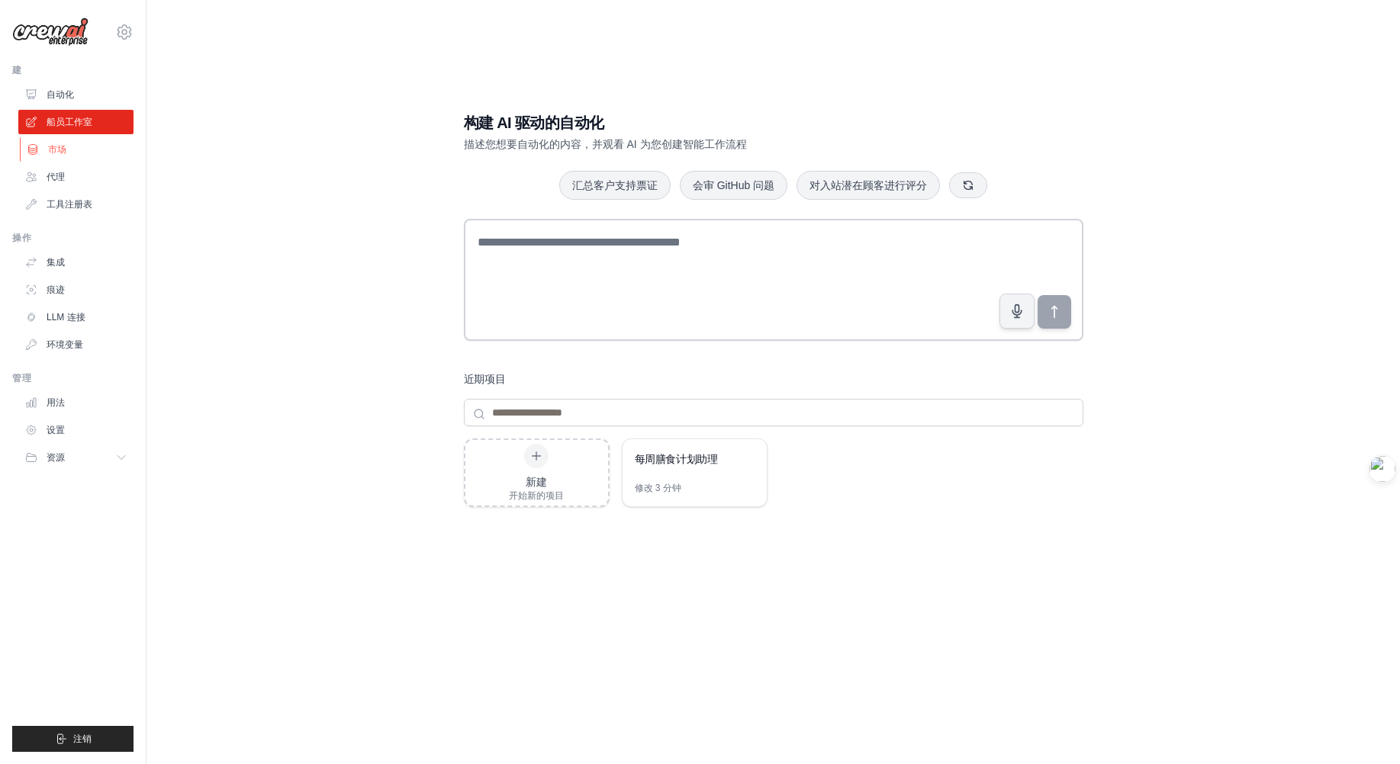
click at [45, 153] on link "市场" at bounding box center [77, 149] width 115 height 24
